Goal: Task Accomplishment & Management: Use online tool/utility

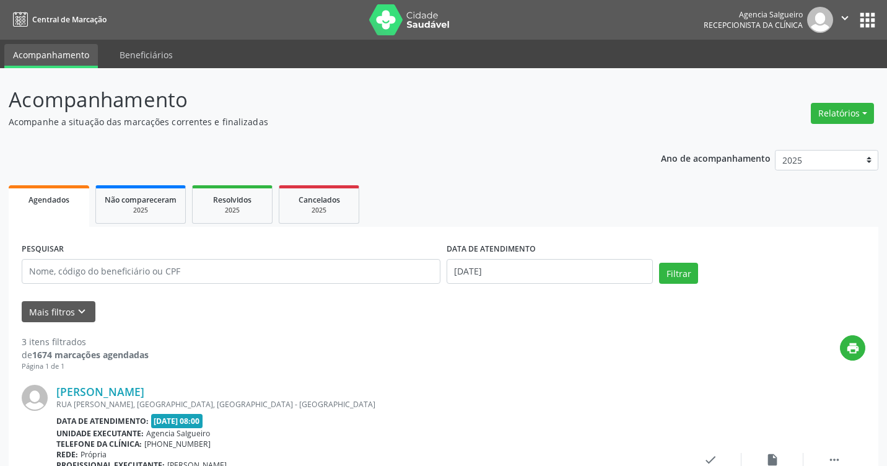
click at [863, 113] on button "Relatórios" at bounding box center [842, 113] width 63 height 21
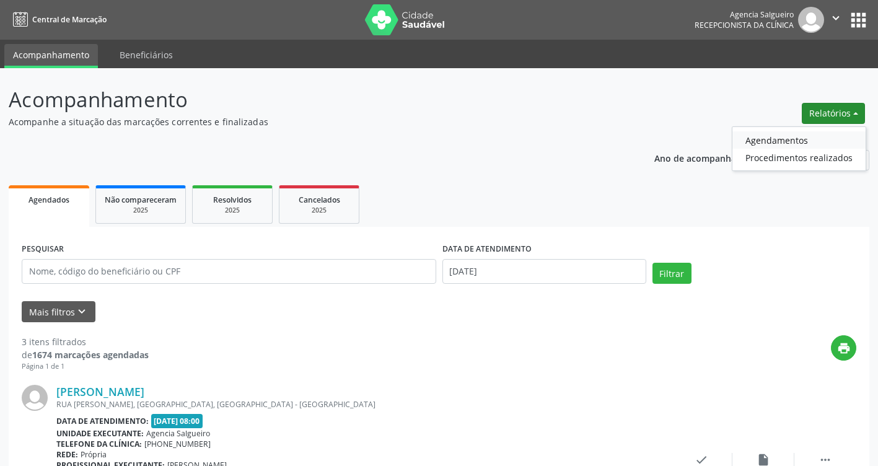
click at [799, 141] on link "Agendamentos" at bounding box center [798, 139] width 133 height 17
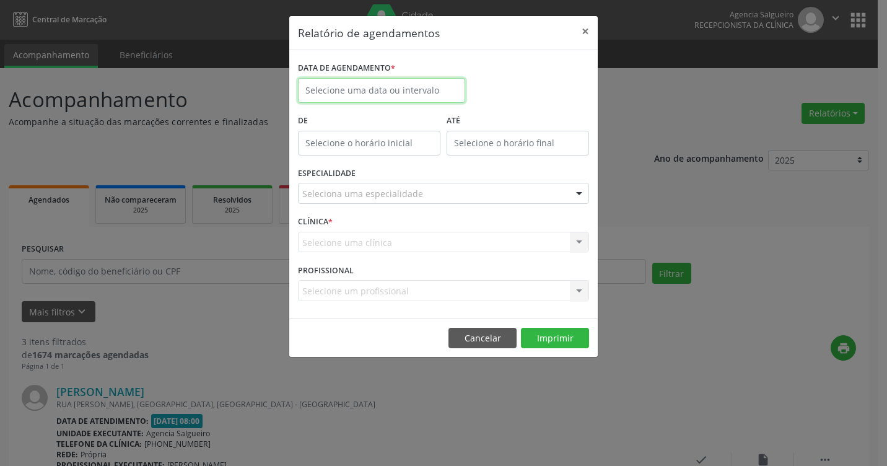
click at [403, 92] on input "text" at bounding box center [381, 90] width 167 height 25
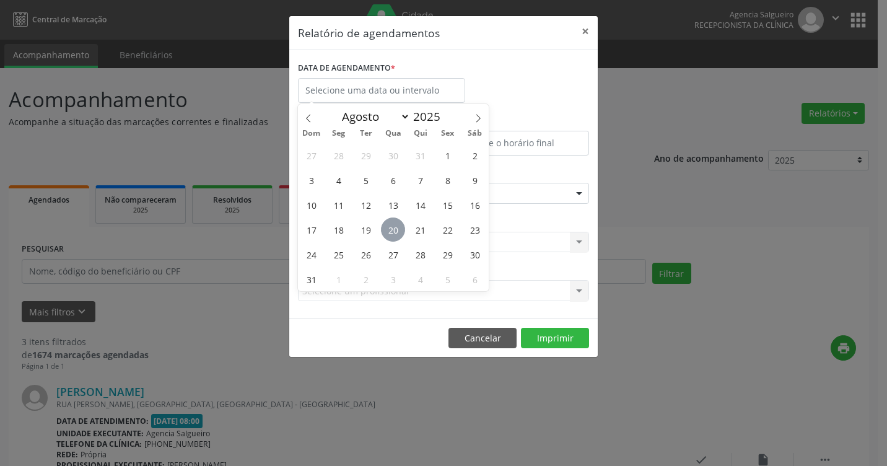
click at [393, 229] on span "20" at bounding box center [393, 229] width 24 height 24
type input "[DATE]"
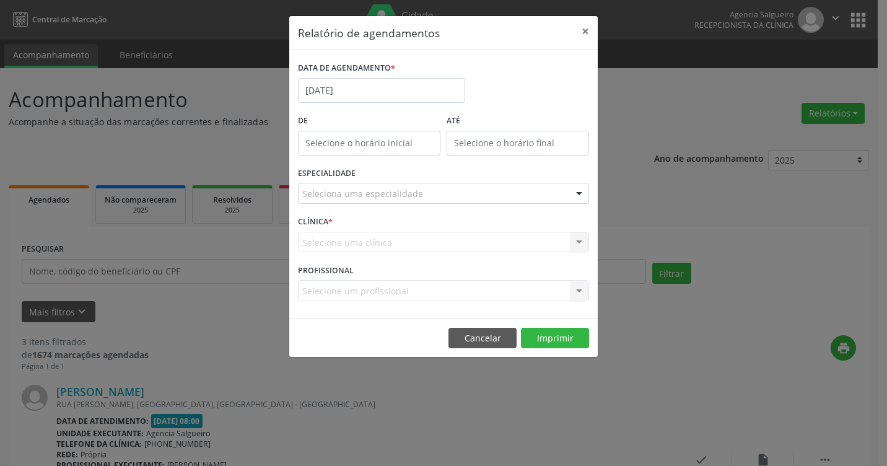
click at [579, 196] on div at bounding box center [579, 193] width 19 height 21
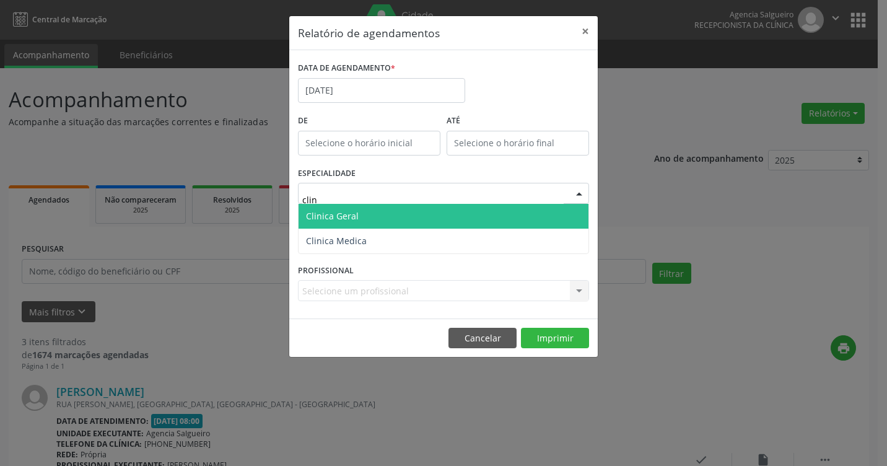
type input "clini"
click at [503, 222] on span "Clinica Geral" at bounding box center [444, 216] width 290 height 25
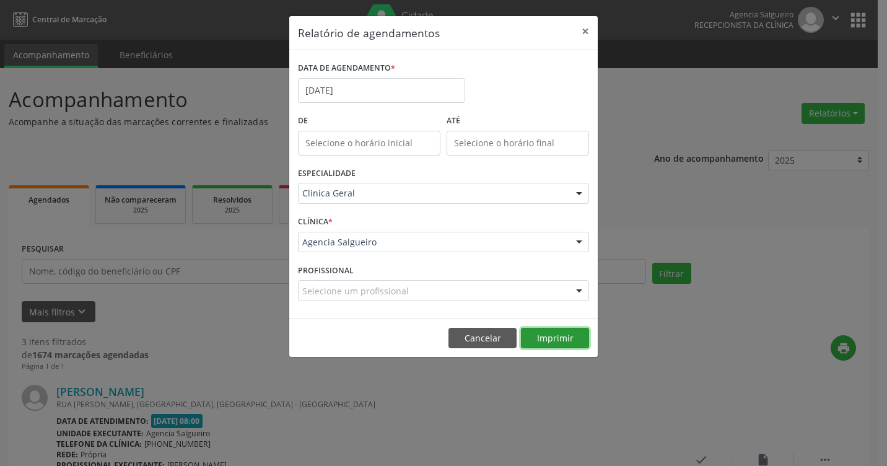
click at [574, 335] on button "Imprimir" at bounding box center [555, 338] width 68 height 21
